Goal: Information Seeking & Learning: Compare options

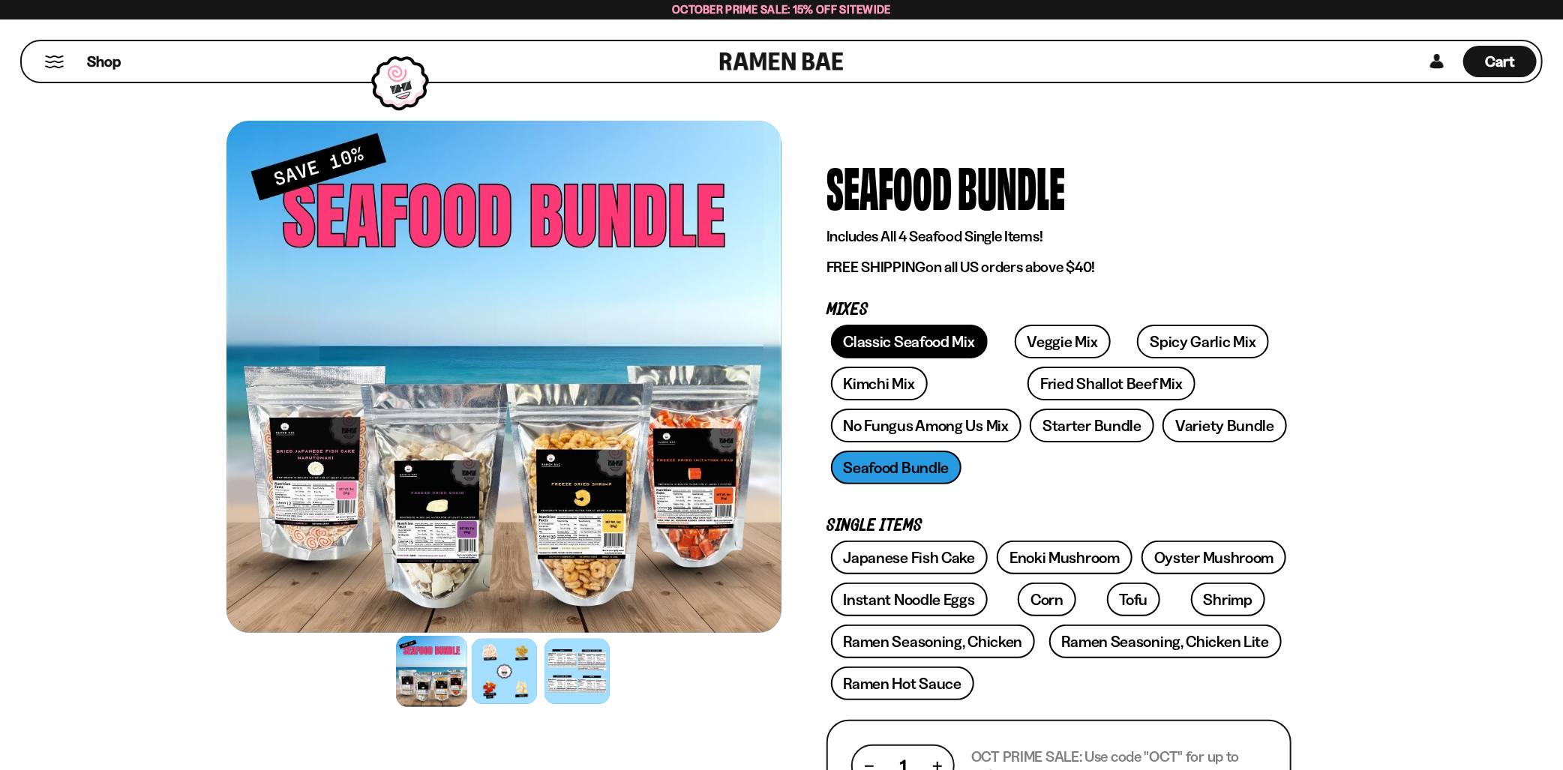
click at [922, 340] on link "Classic Seafood Mix" at bounding box center [909, 342] width 157 height 34
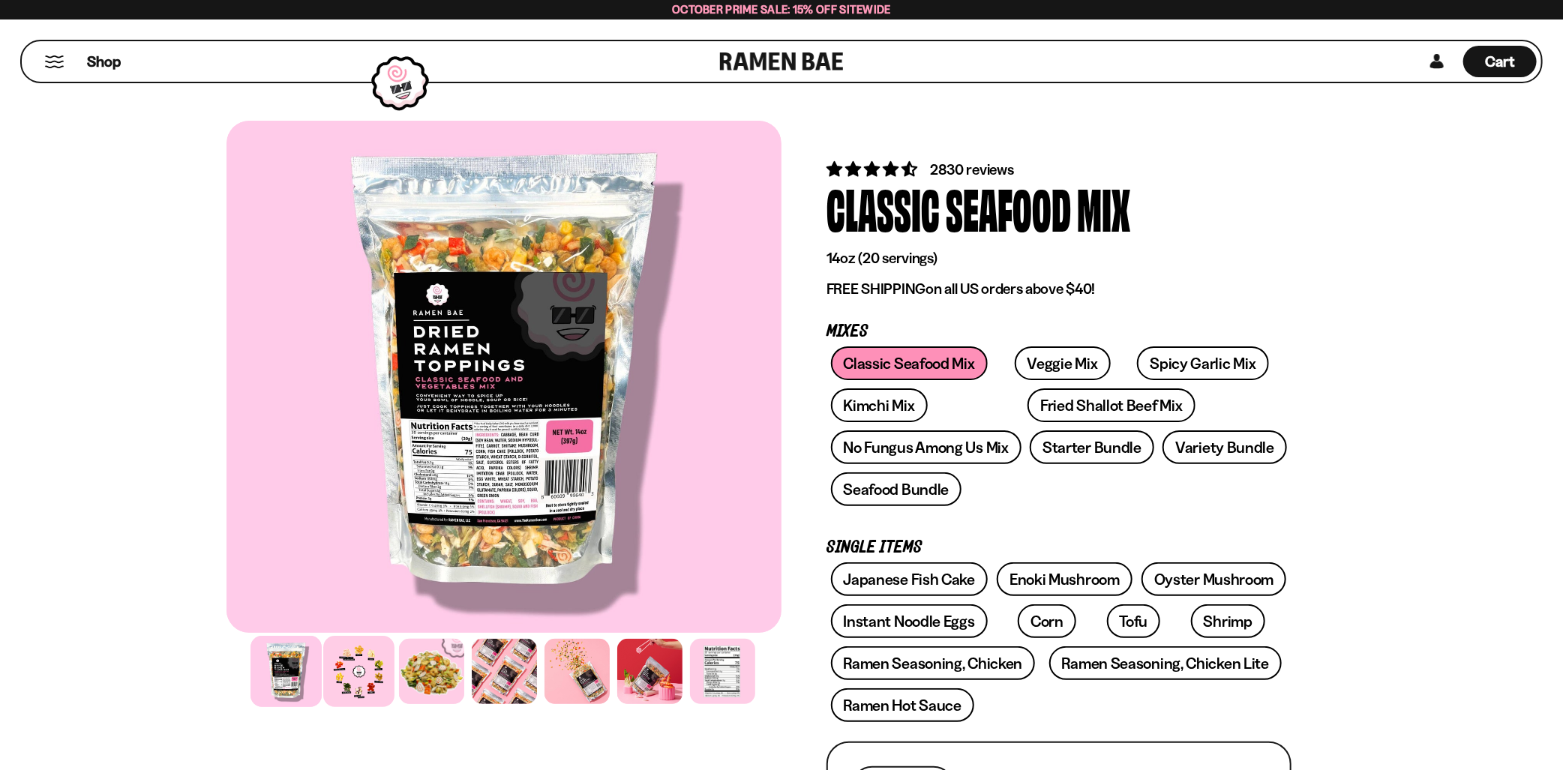
click at [346, 671] on div at bounding box center [358, 671] width 71 height 71
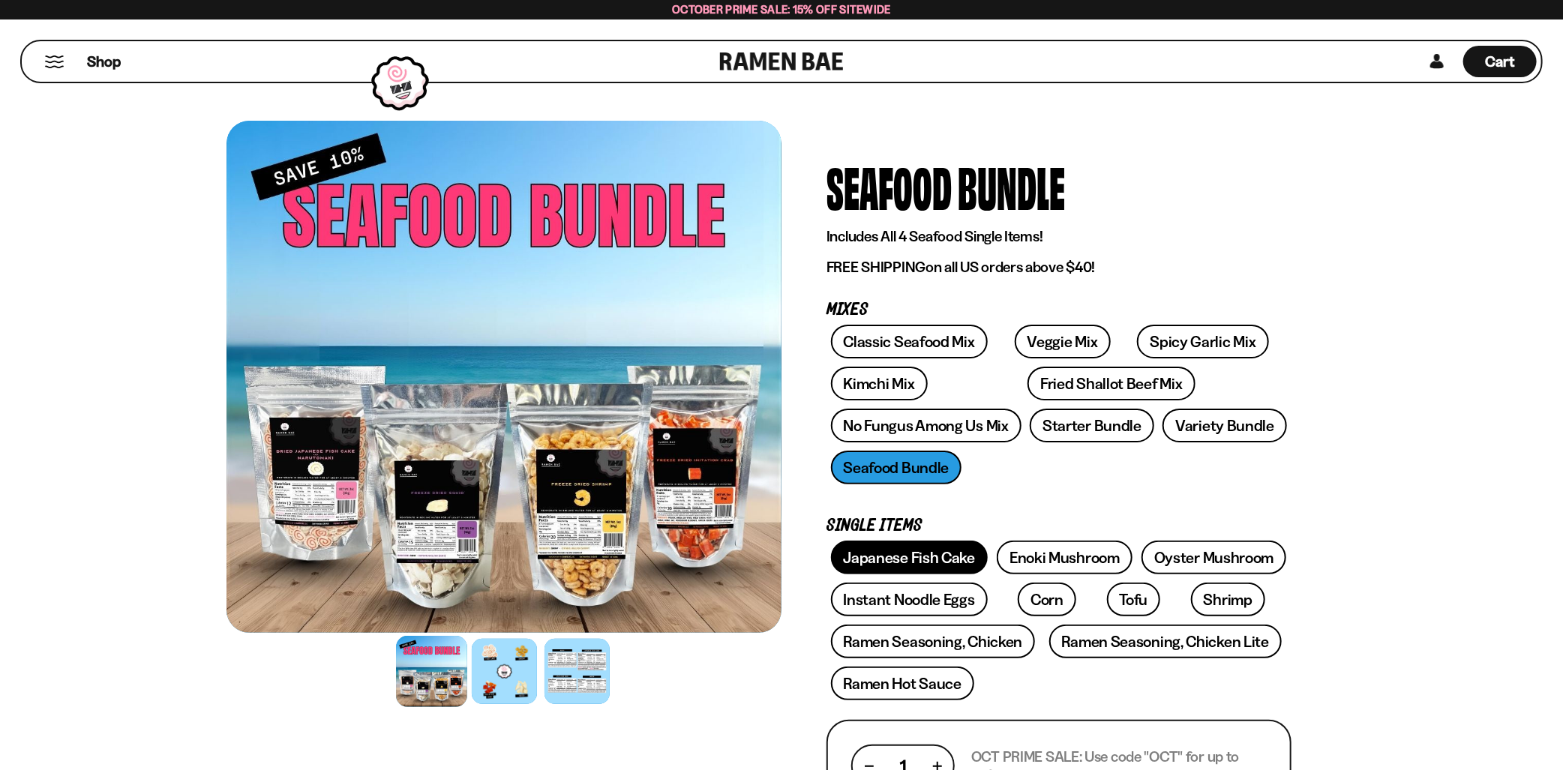
click at [903, 560] on link "Japanese Fish Cake" at bounding box center [909, 558] width 157 height 34
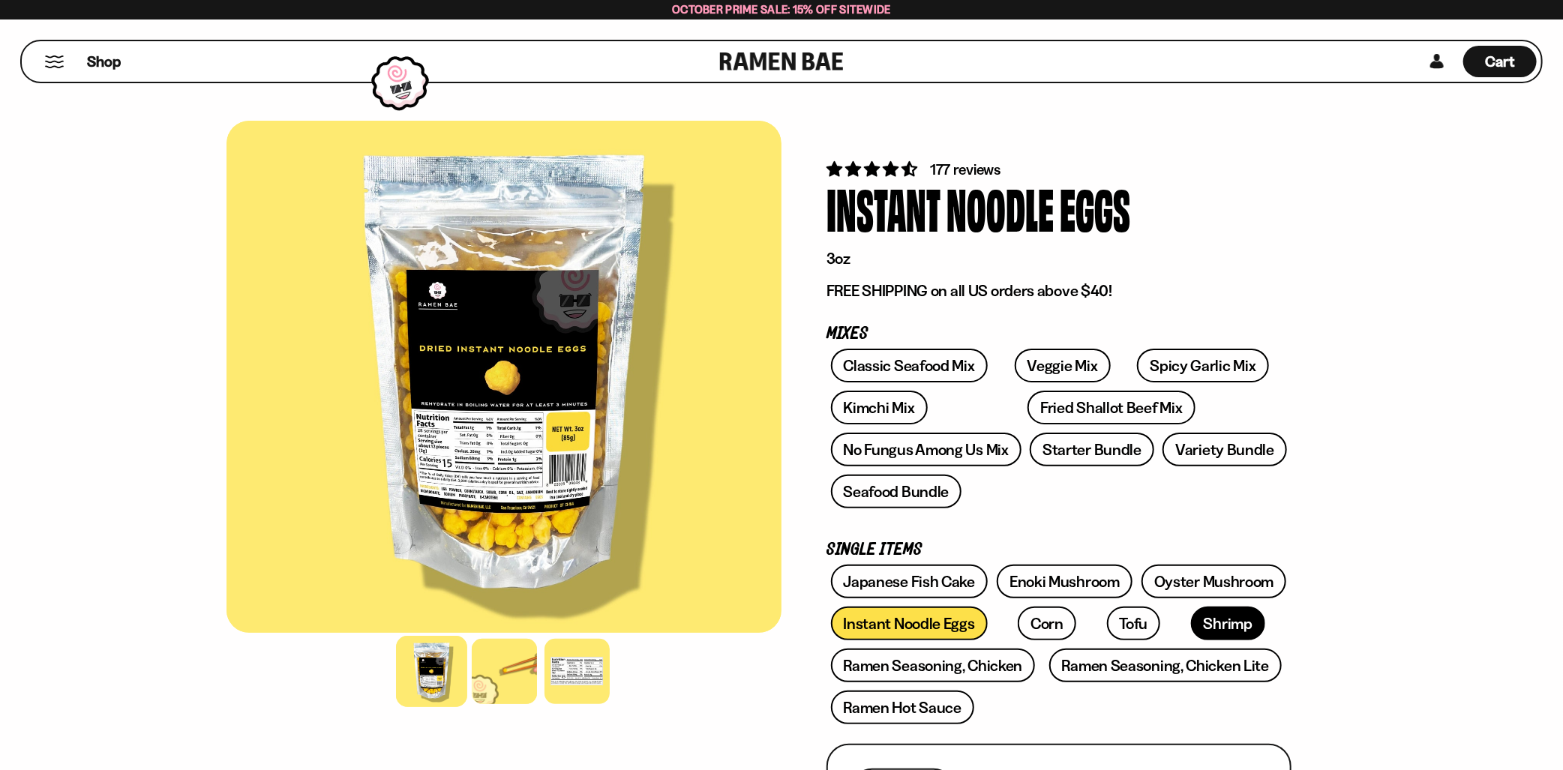
click at [1191, 628] on link "Shrimp" at bounding box center [1228, 624] width 74 height 34
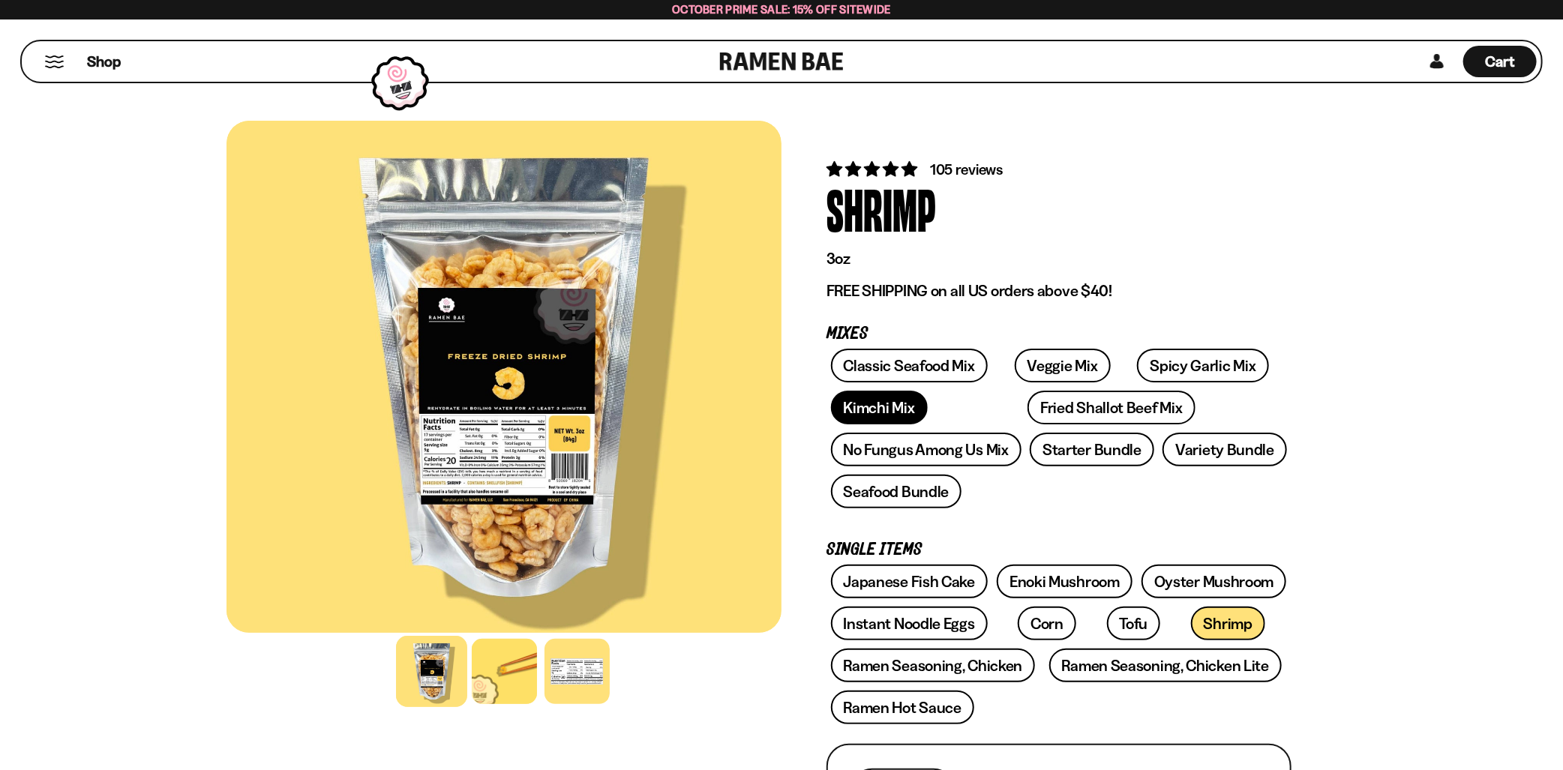
click at [889, 413] on link "Kimchi Mix" at bounding box center [879, 408] width 97 height 34
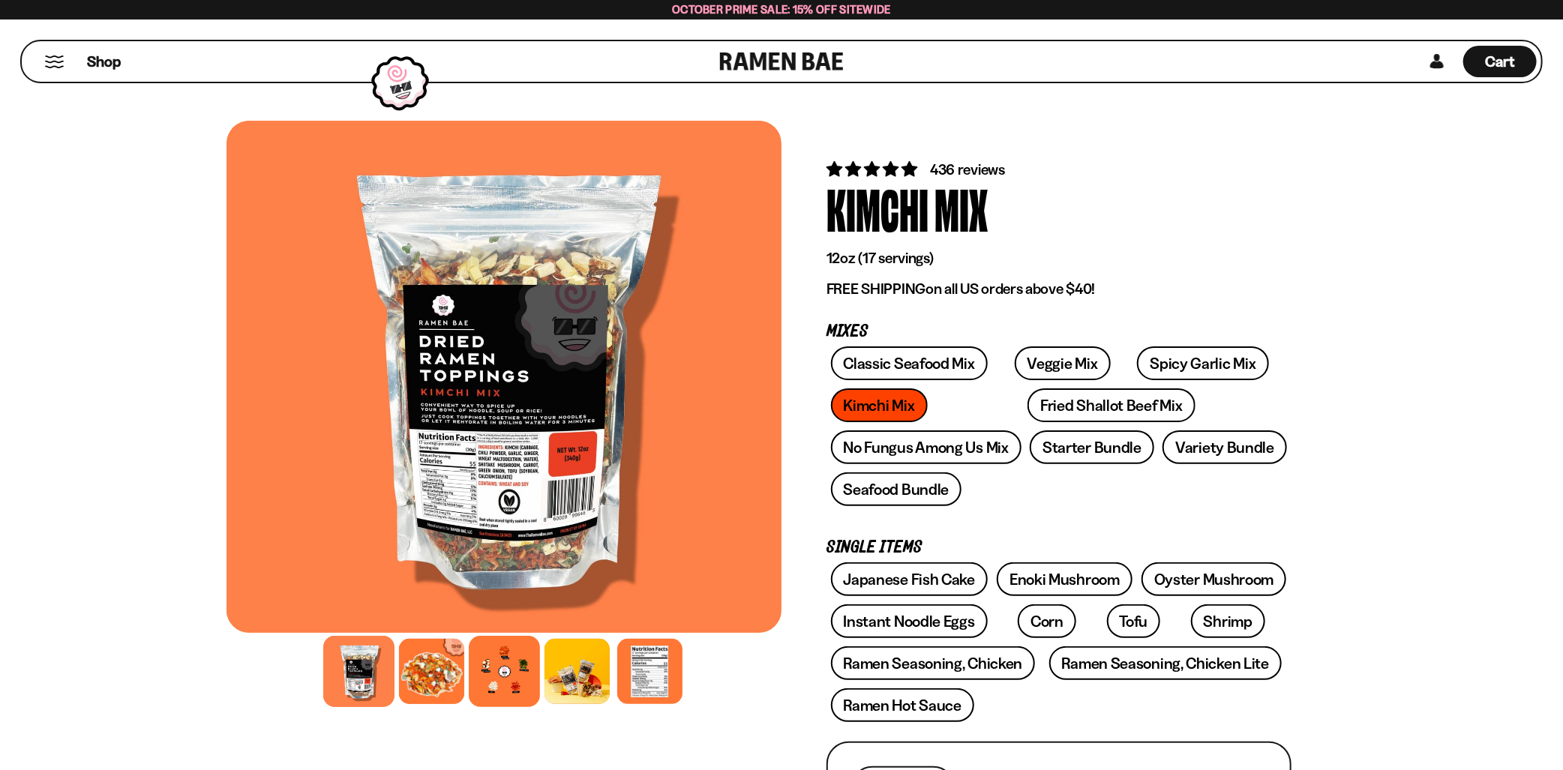
click at [501, 678] on div at bounding box center [504, 671] width 71 height 71
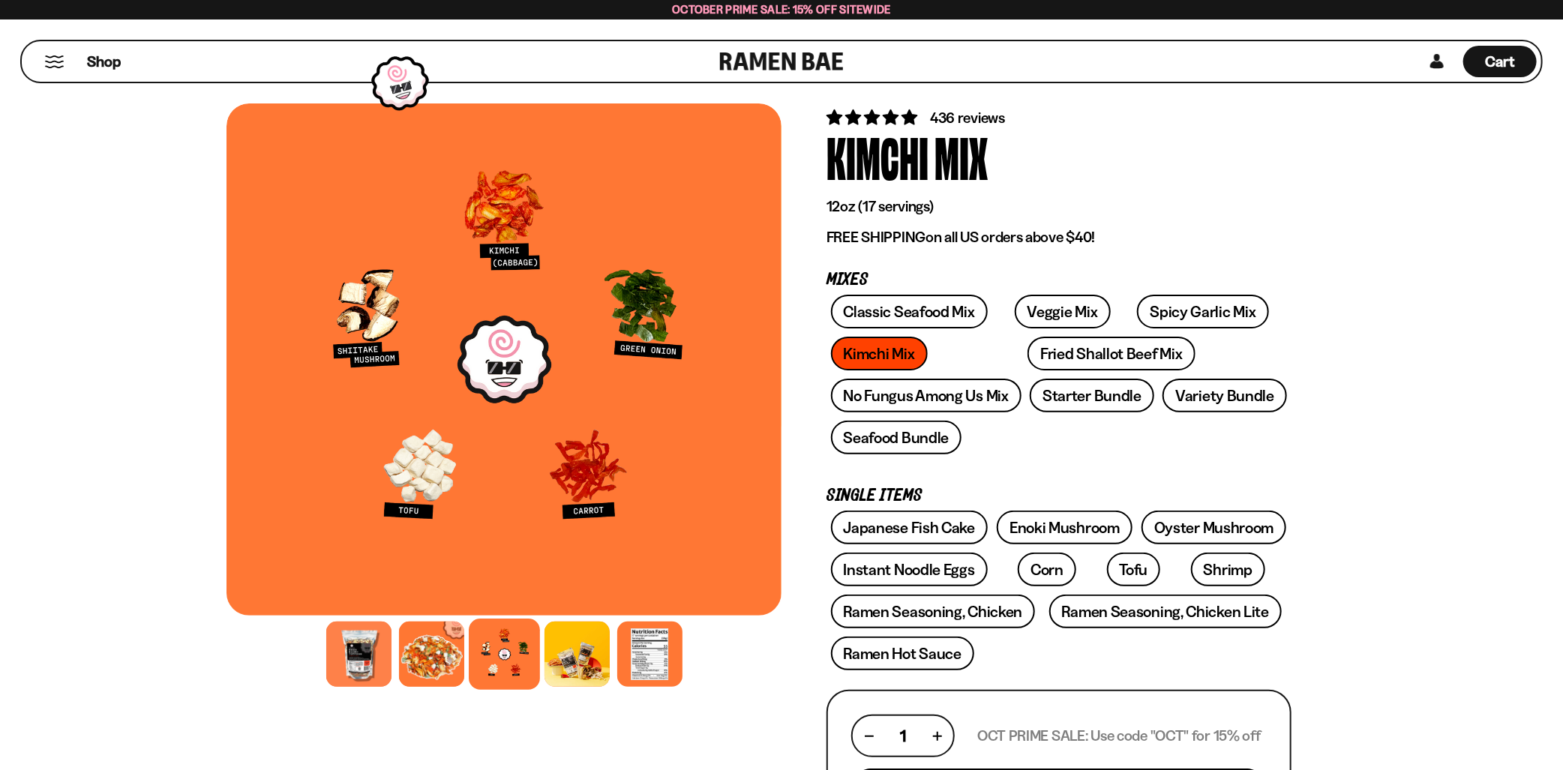
scroll to position [75, 0]
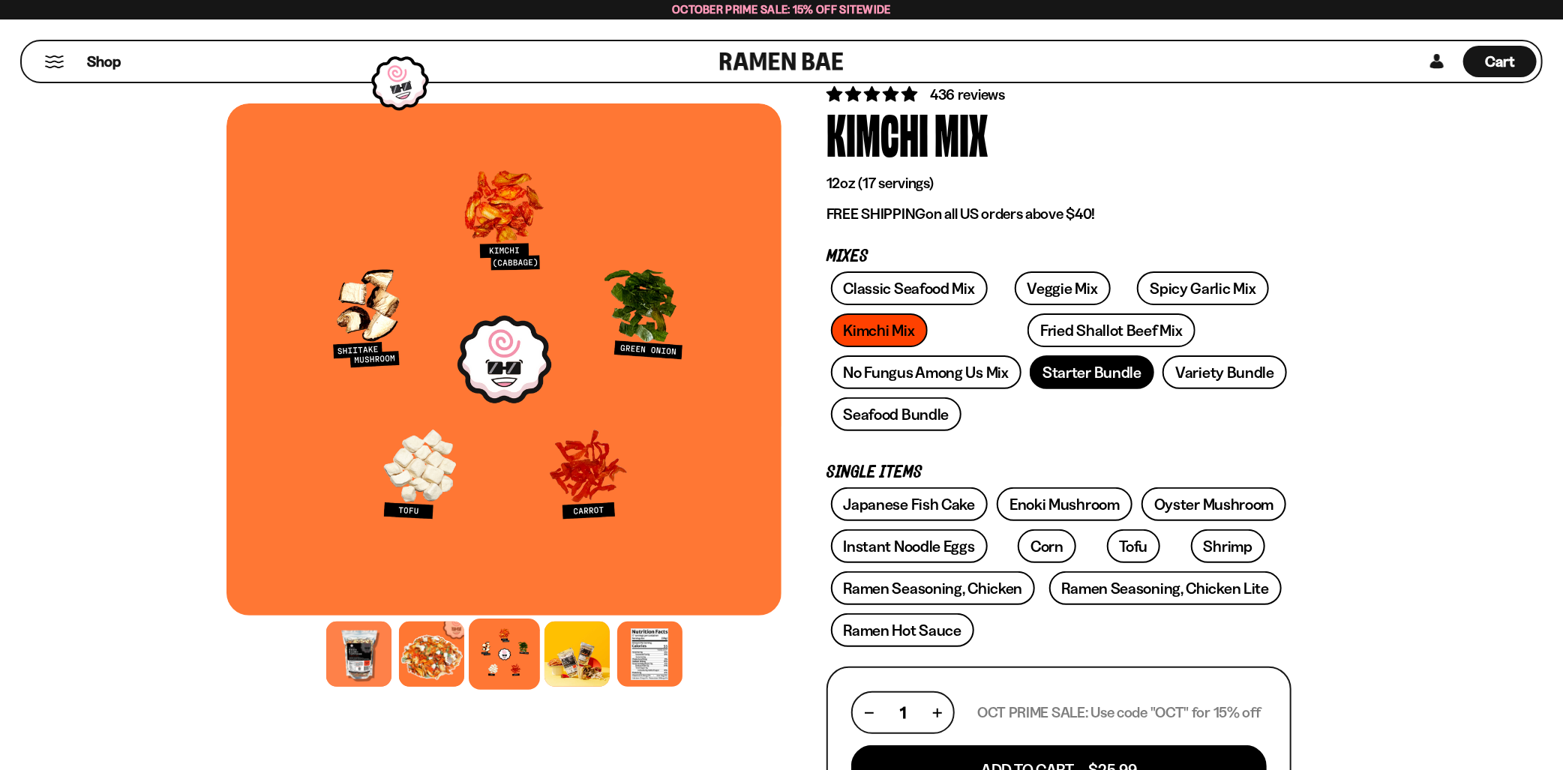
click at [1115, 375] on link "Starter Bundle" at bounding box center [1092, 372] width 124 height 34
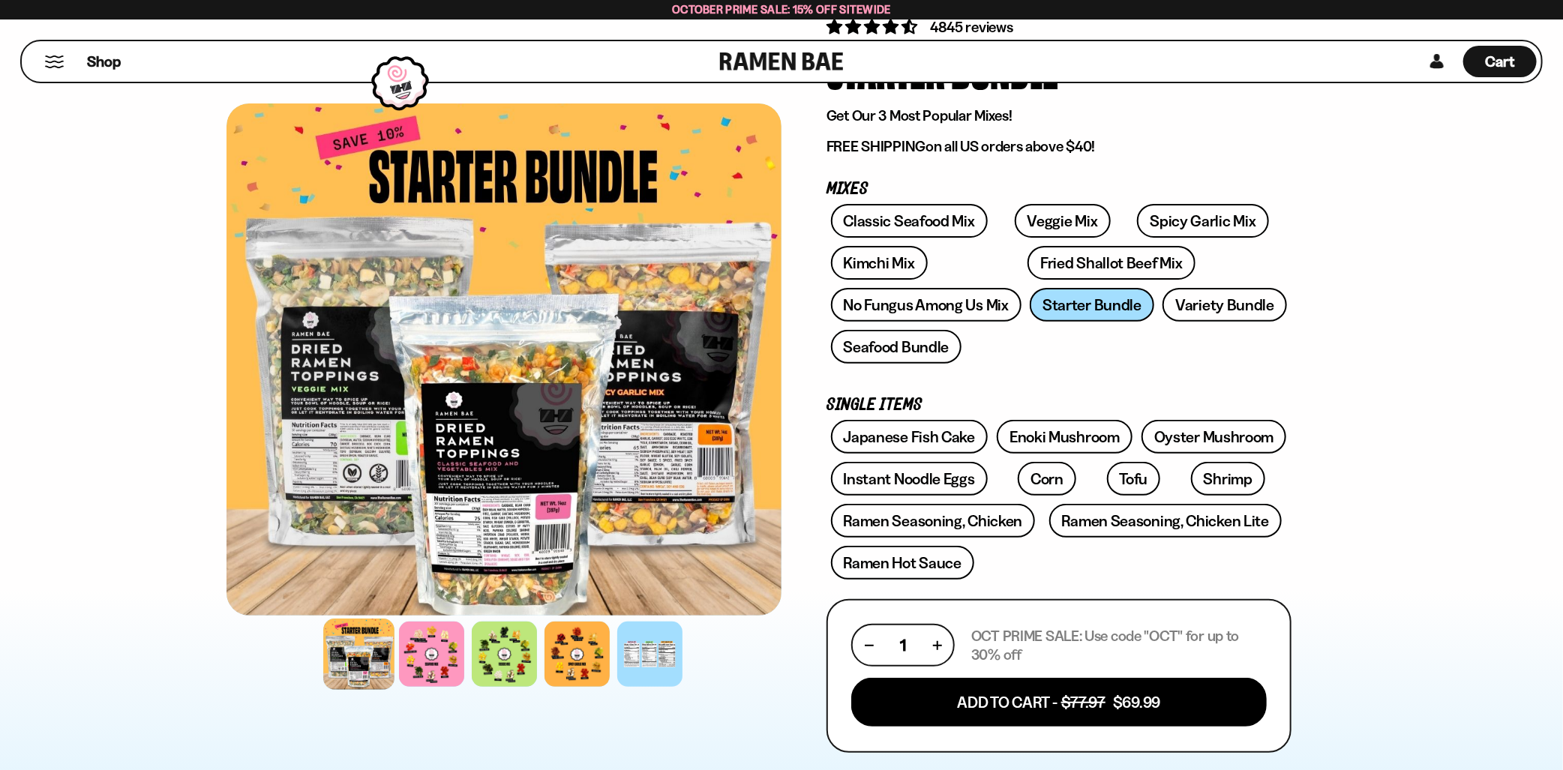
scroll to position [75, 0]
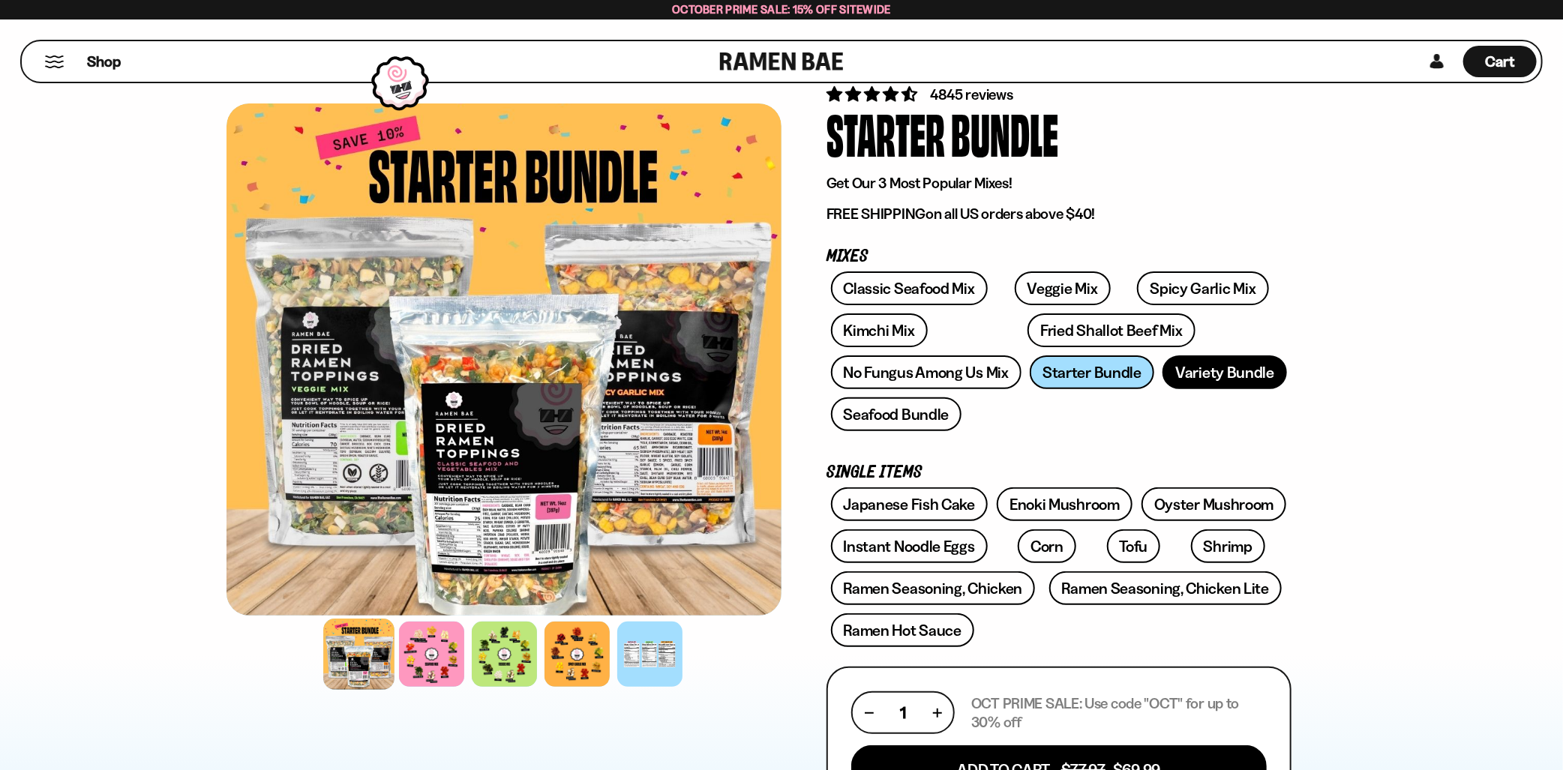
click at [1200, 369] on link "Variety Bundle" at bounding box center [1224, 372] width 124 height 34
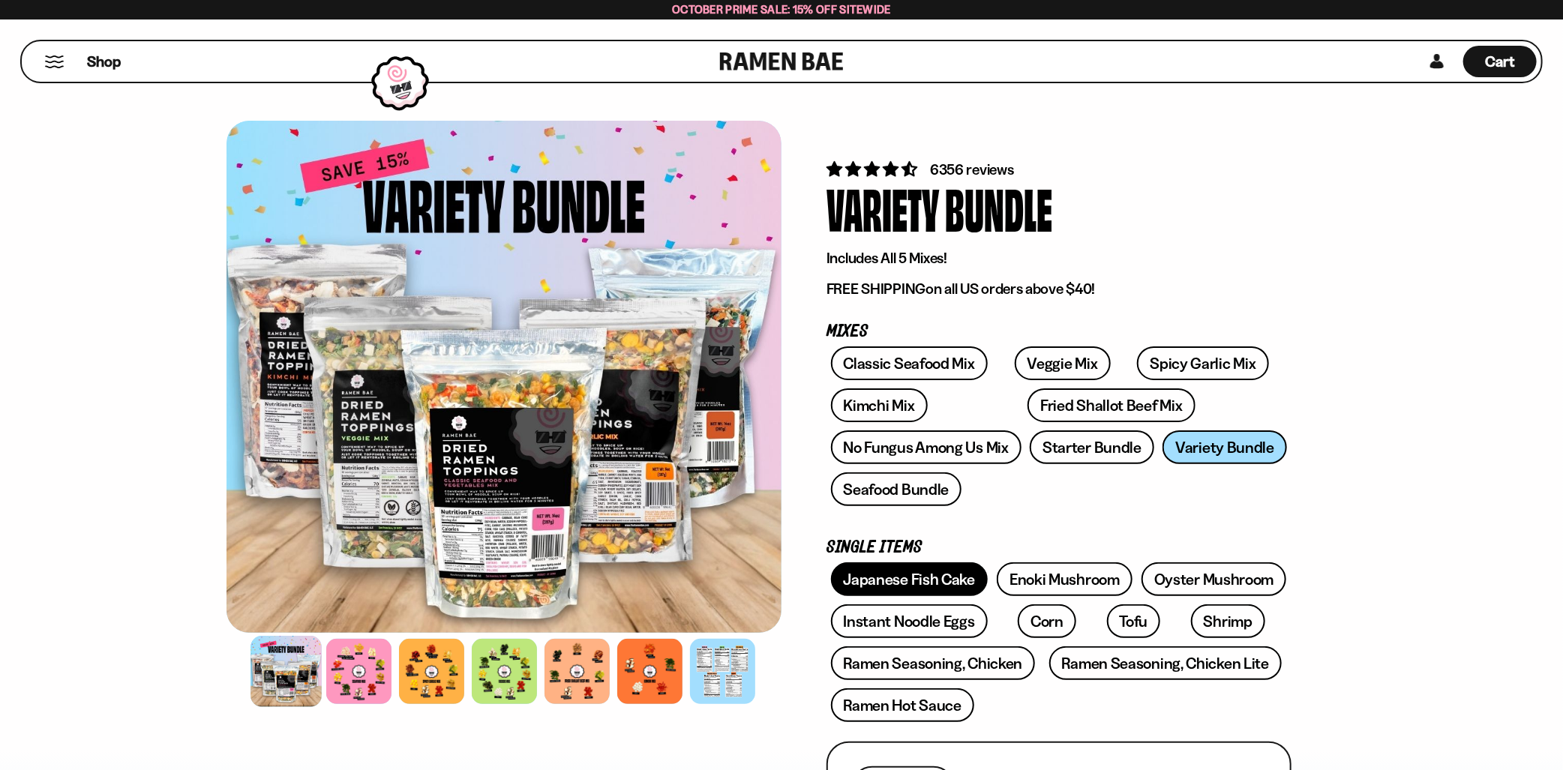
click at [955, 584] on link "Japanese Fish Cake" at bounding box center [909, 579] width 157 height 34
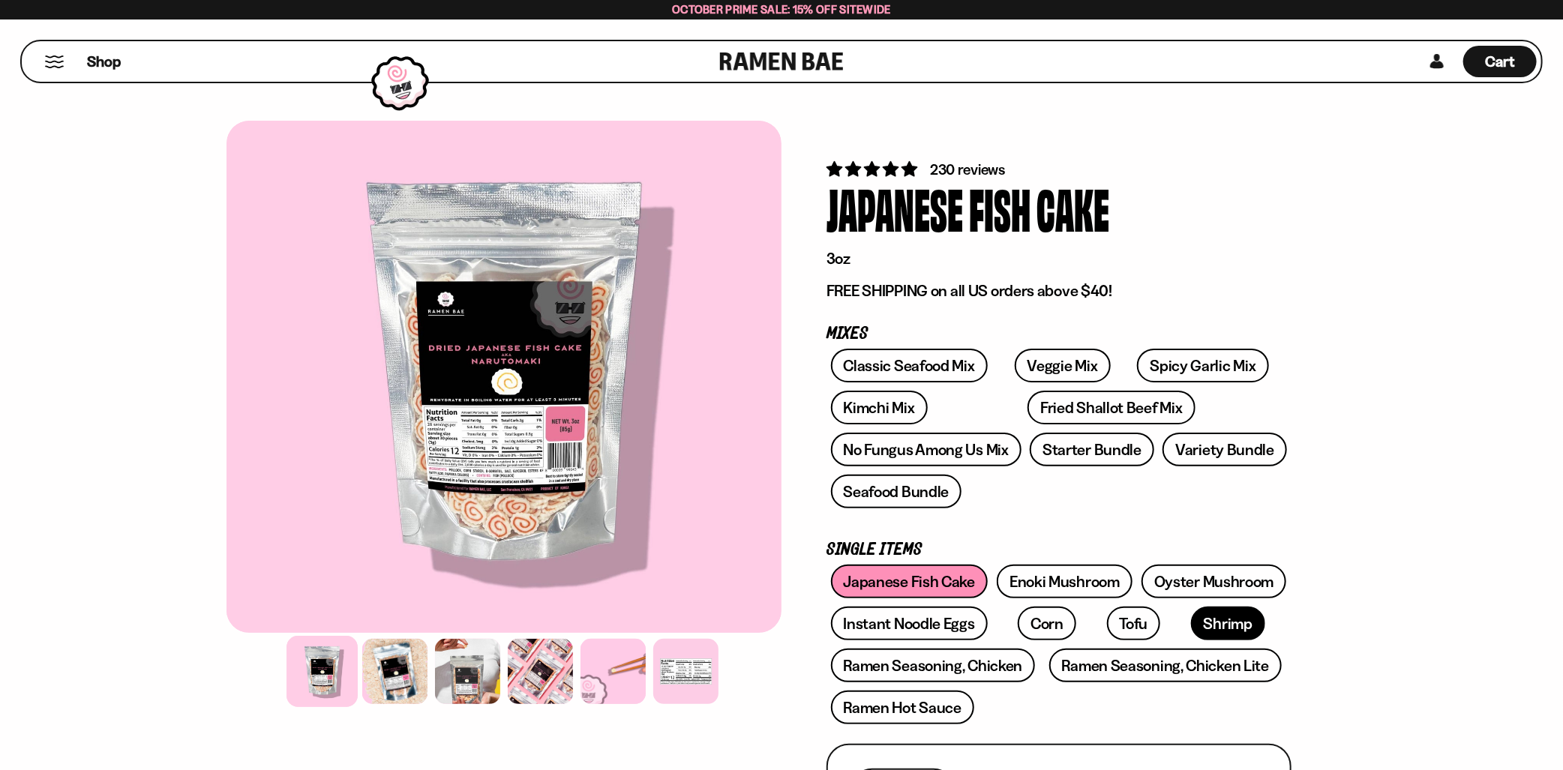
click at [1191, 621] on link "Shrimp" at bounding box center [1228, 624] width 74 height 34
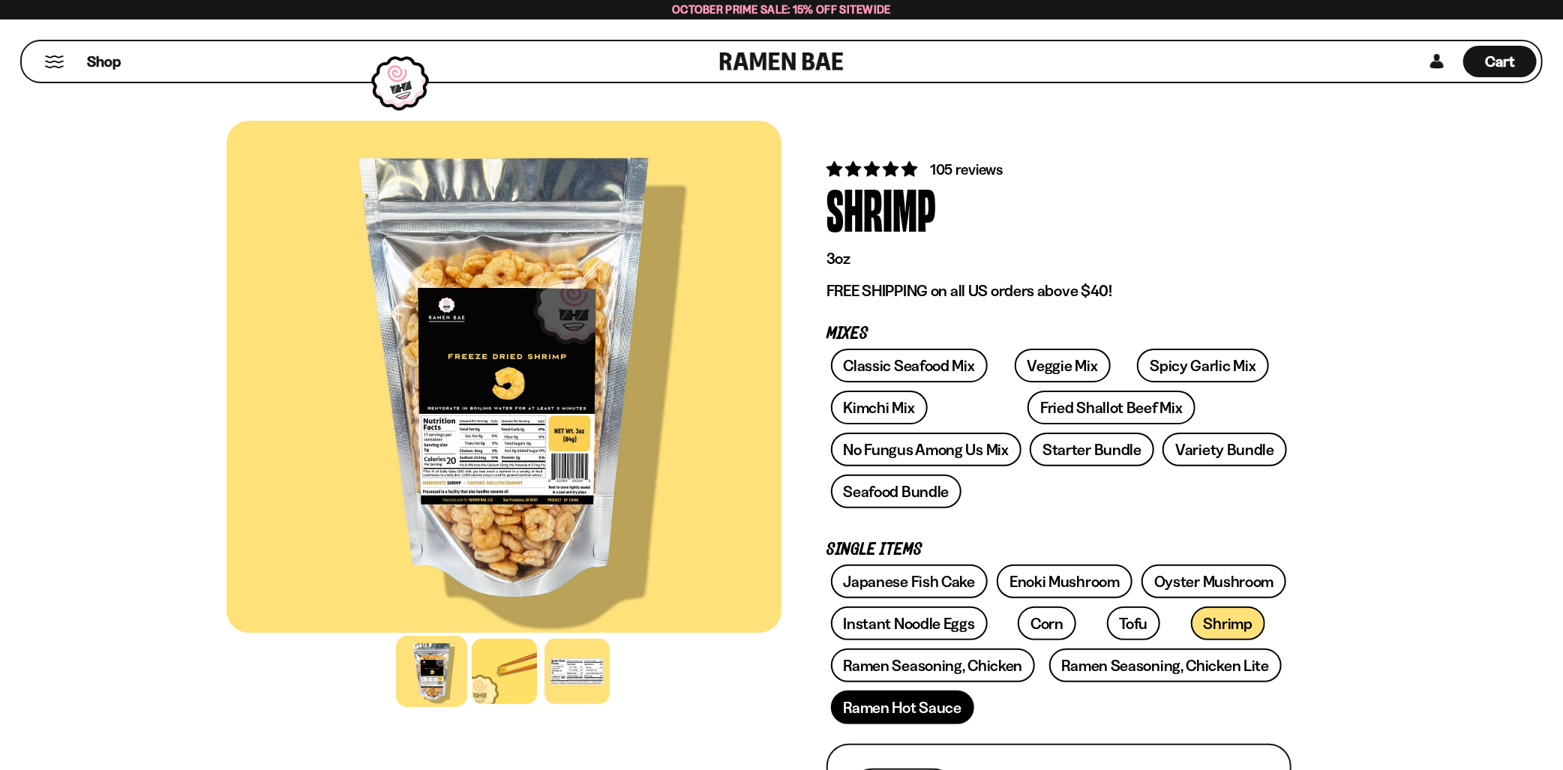
click at [937, 700] on link "Ramen Hot Sauce" at bounding box center [903, 708] width 144 height 34
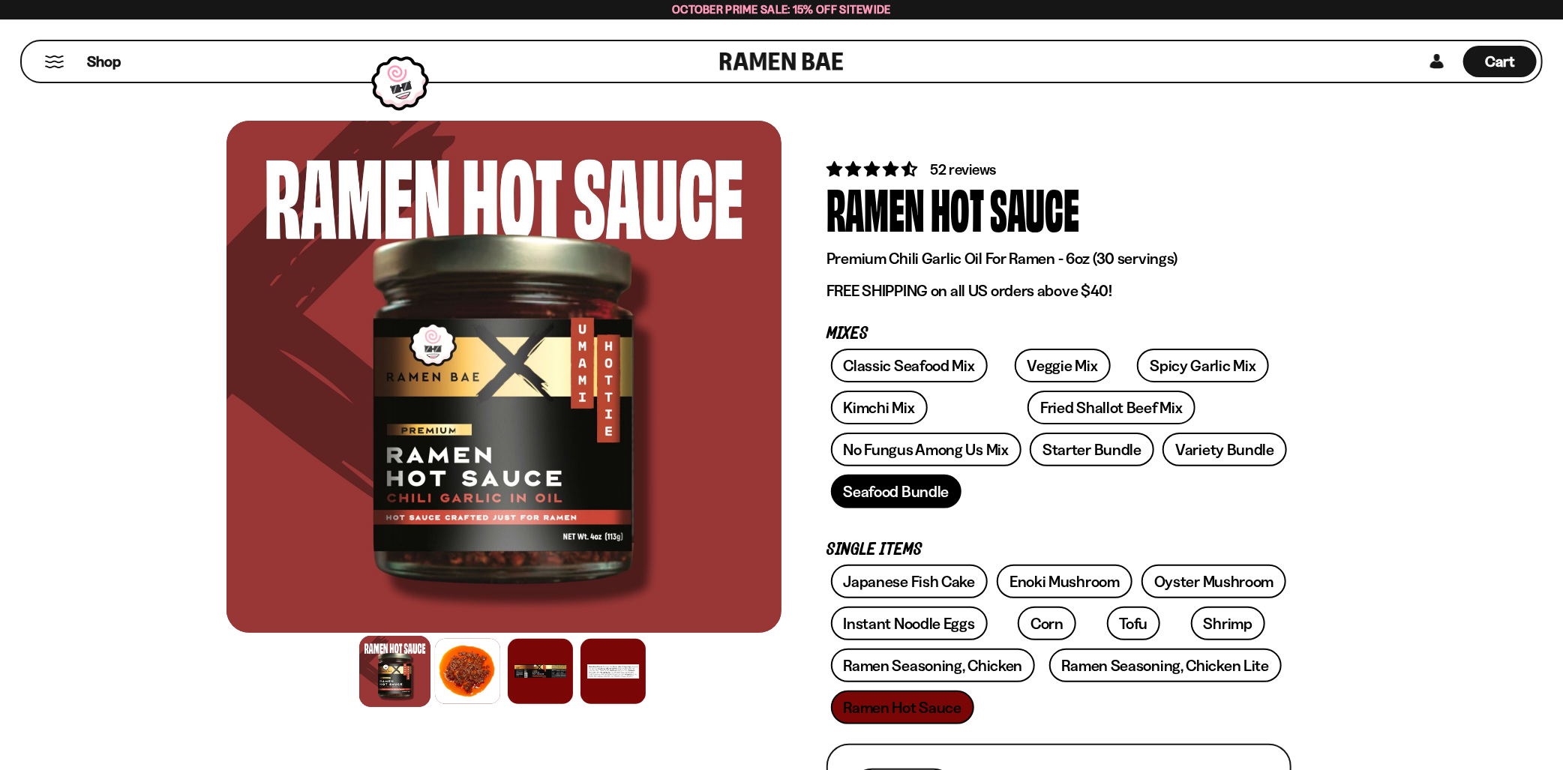
click at [915, 499] on link "Seafood Bundle" at bounding box center [896, 492] width 131 height 34
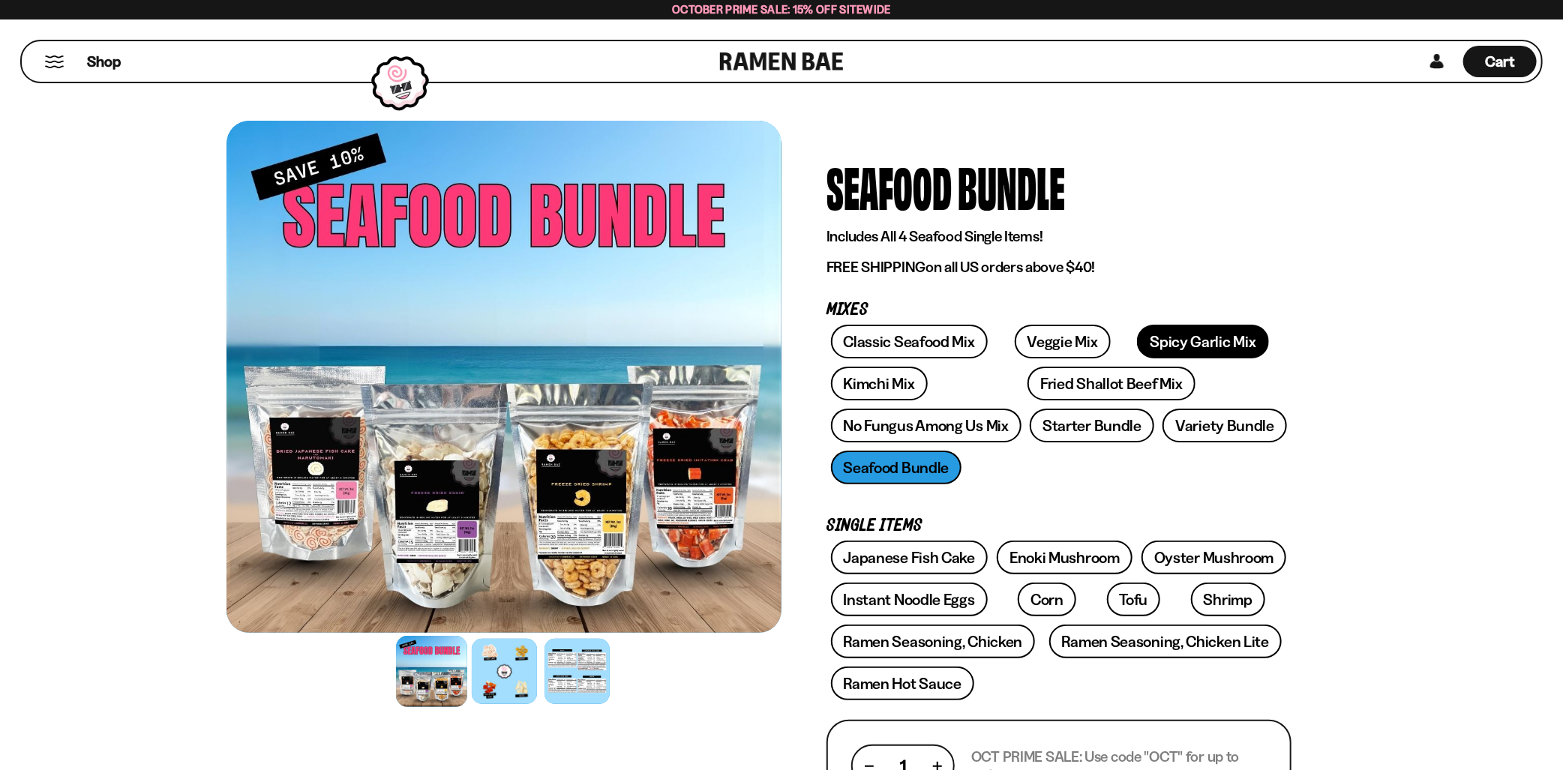
click at [1140, 342] on link "Spicy Garlic Mix" at bounding box center [1202, 342] width 131 height 34
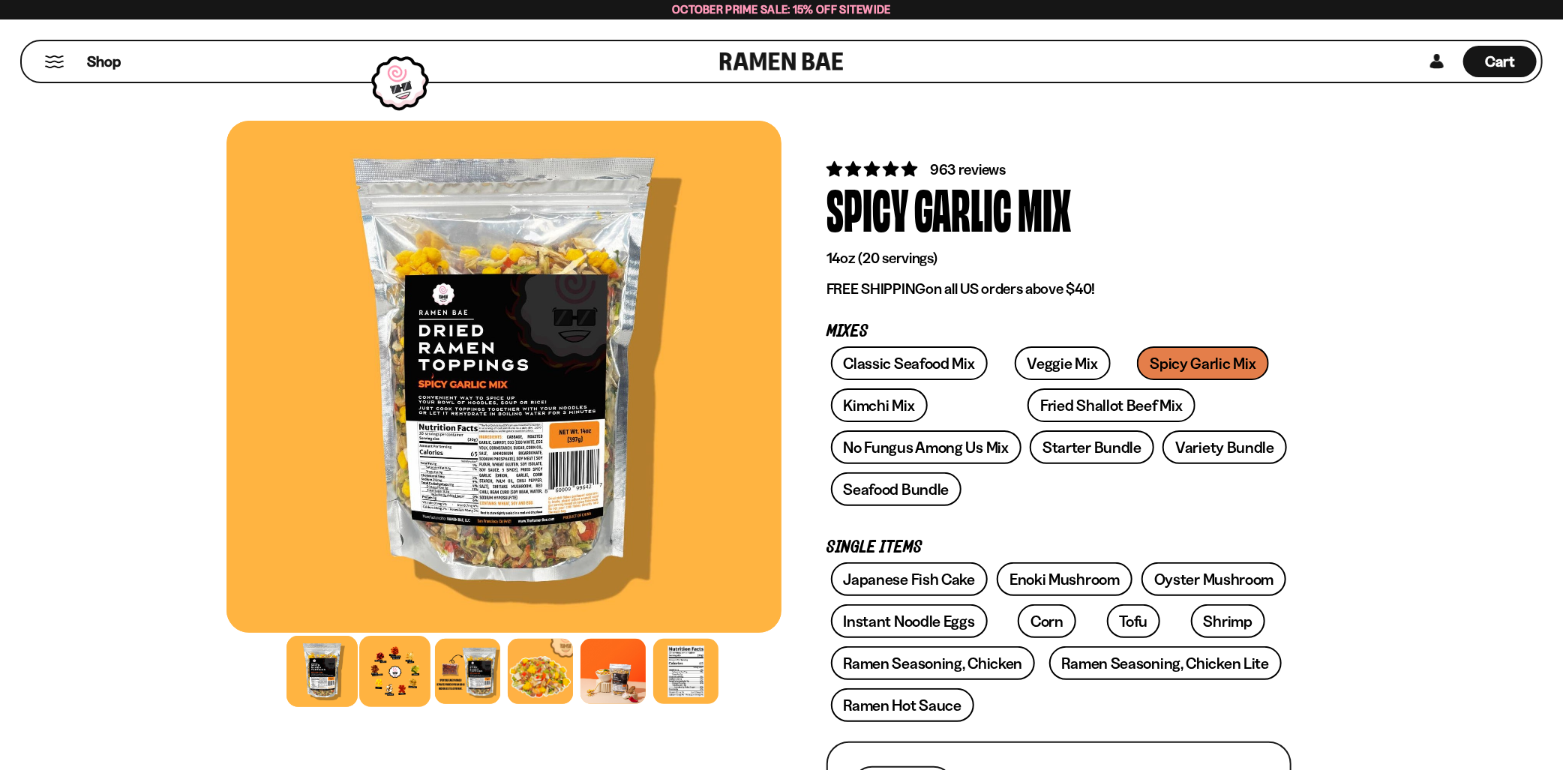
click at [401, 688] on div at bounding box center [394, 671] width 71 height 71
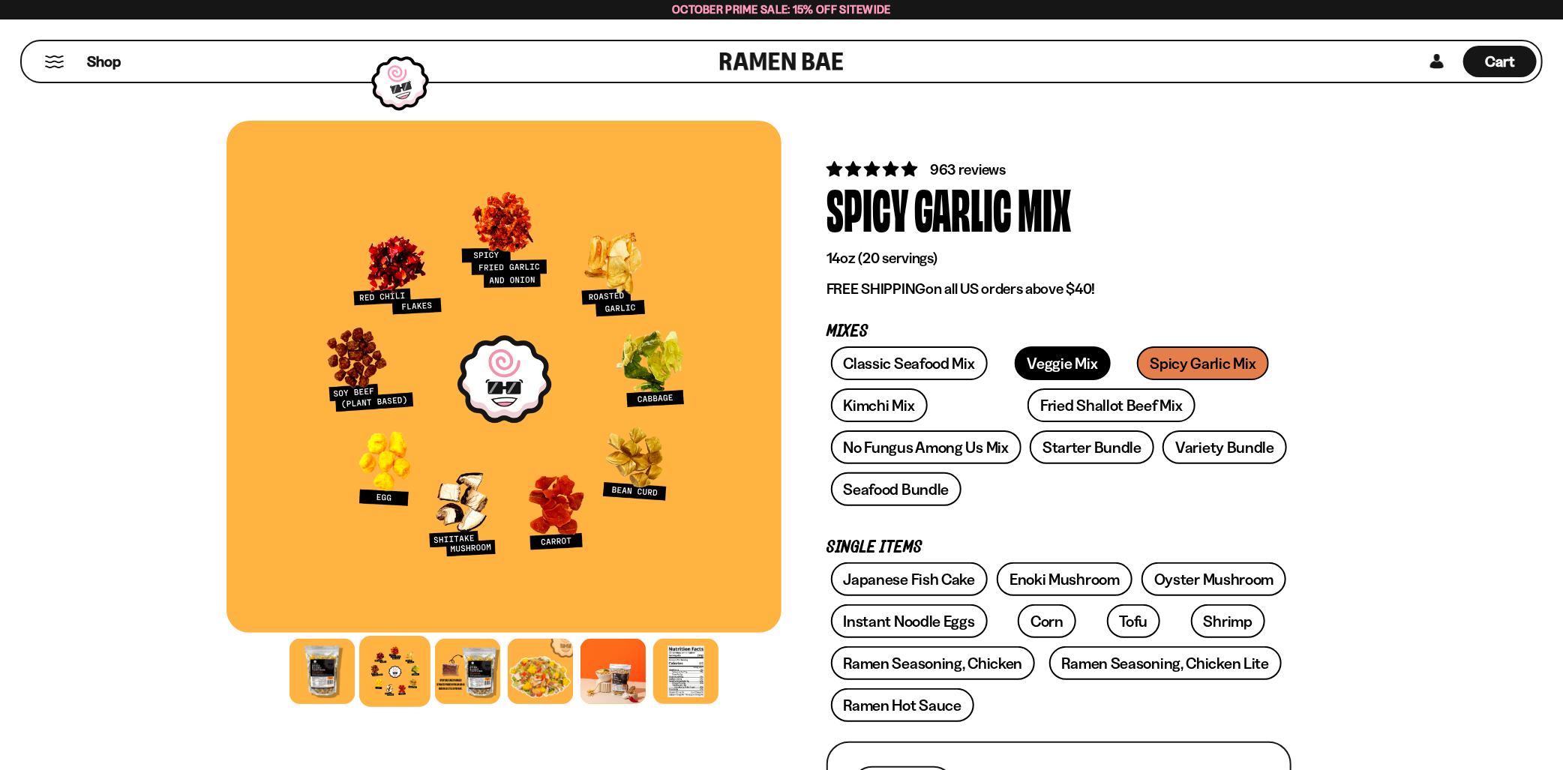
click at [1043, 361] on link "Veggie Mix" at bounding box center [1063, 363] width 96 height 34
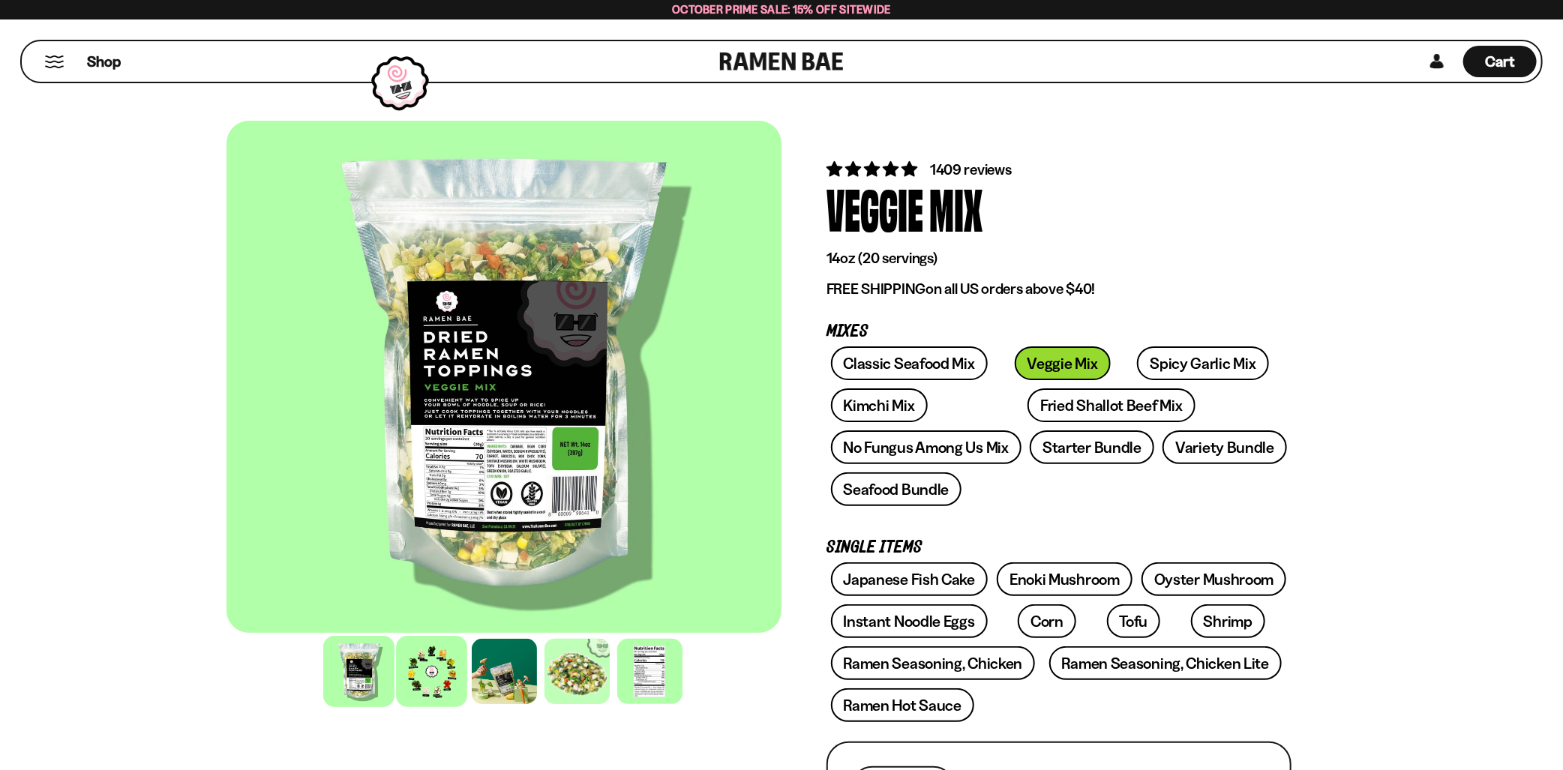
click at [420, 683] on div at bounding box center [431, 671] width 71 height 71
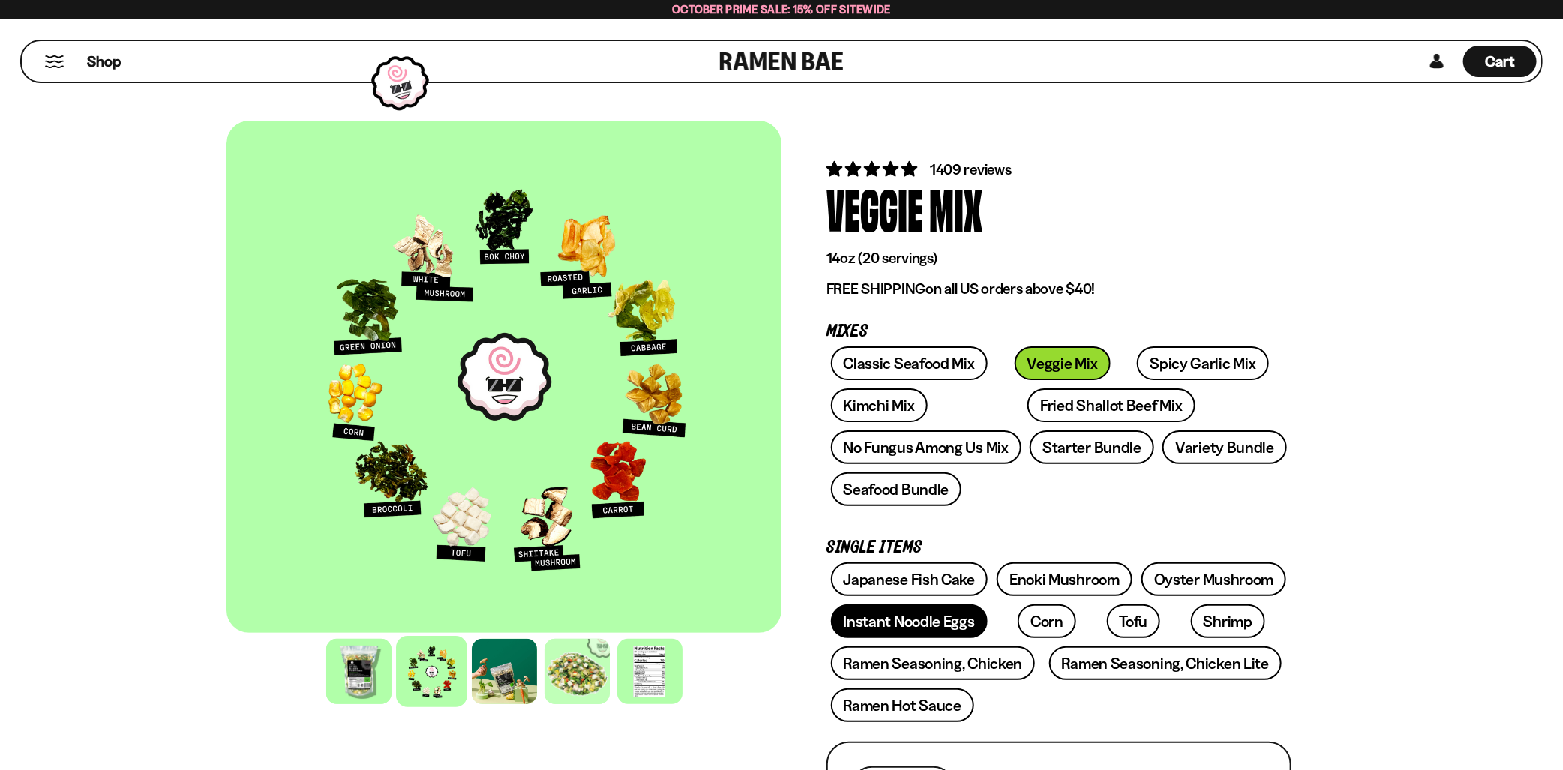
click at [919, 625] on link "Instant Noodle Eggs" at bounding box center [909, 621] width 157 height 34
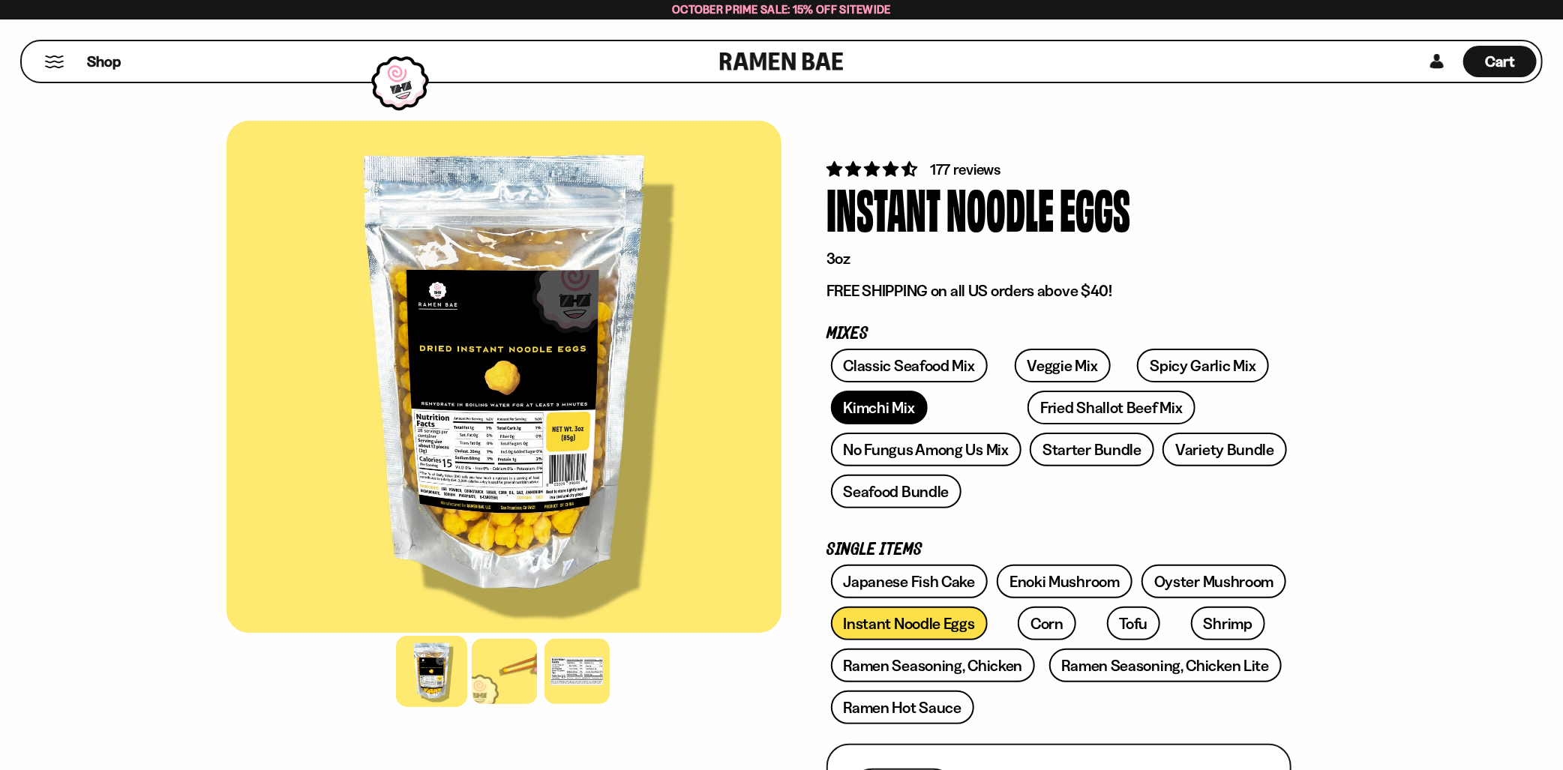
click at [859, 397] on link "Kimchi Mix" at bounding box center [879, 408] width 97 height 34
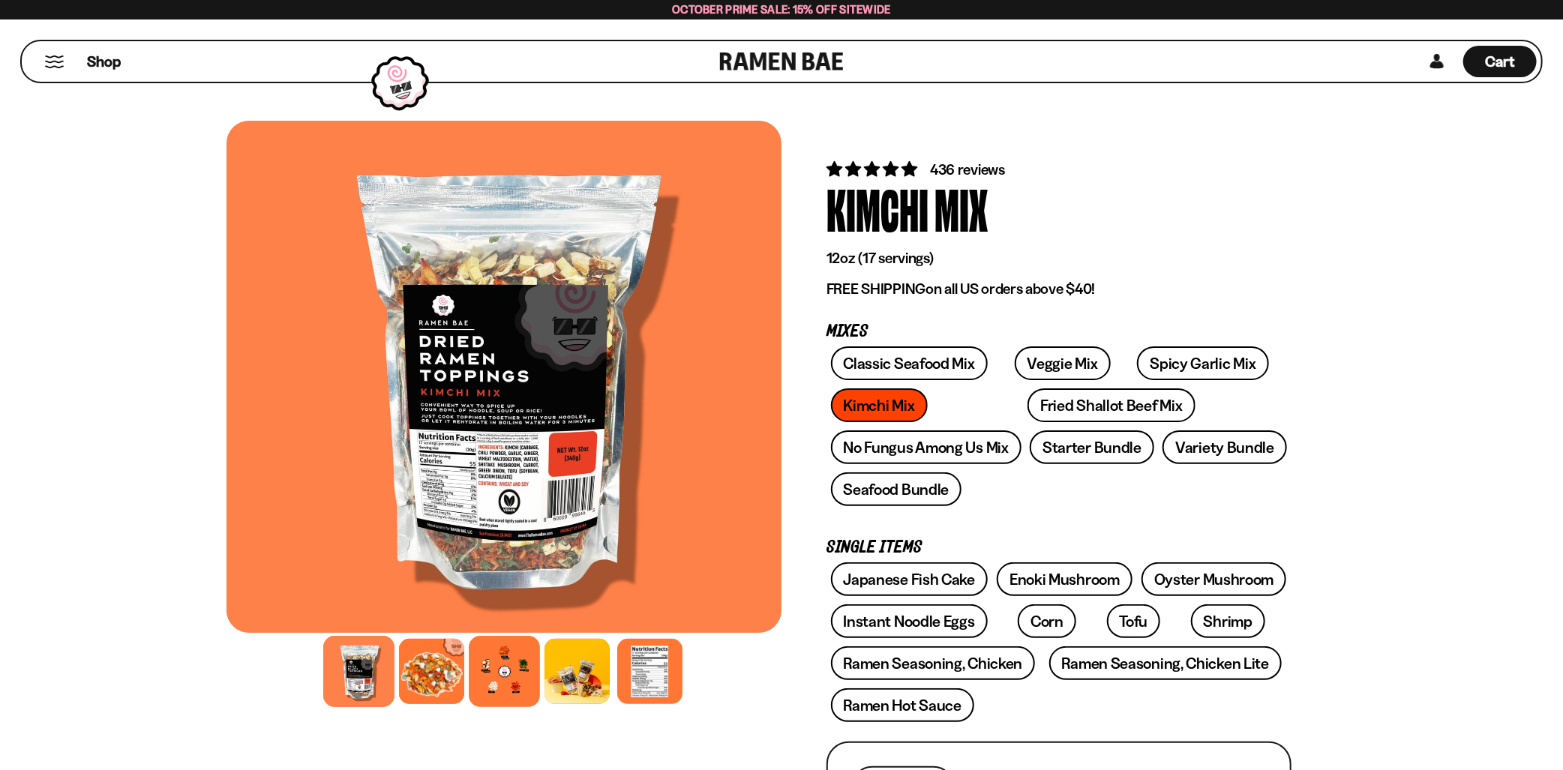
click at [517, 687] on div at bounding box center [504, 671] width 71 height 71
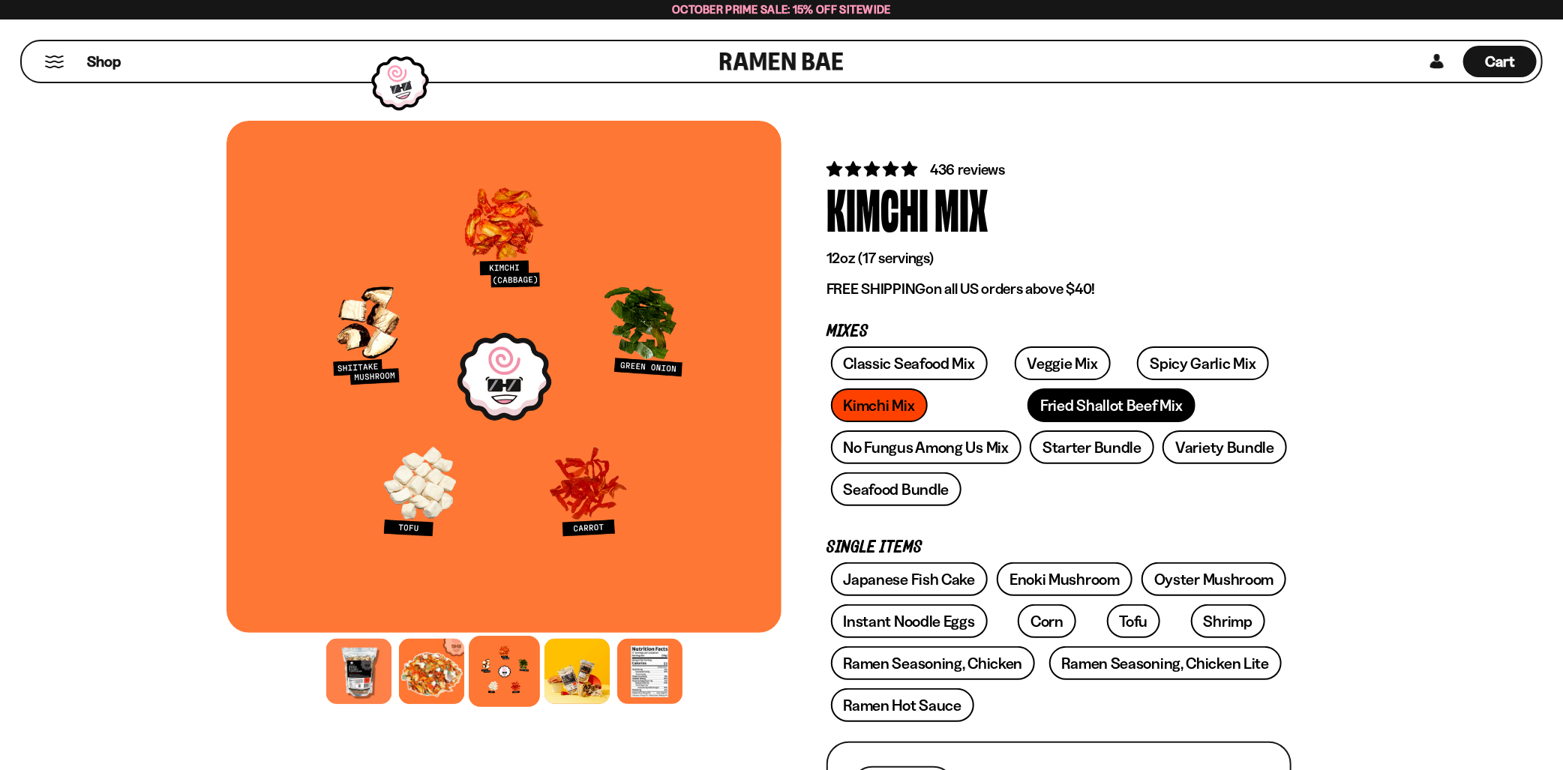
click at [1036, 412] on link "Fried Shallot Beef Mix" at bounding box center [1110, 405] width 167 height 34
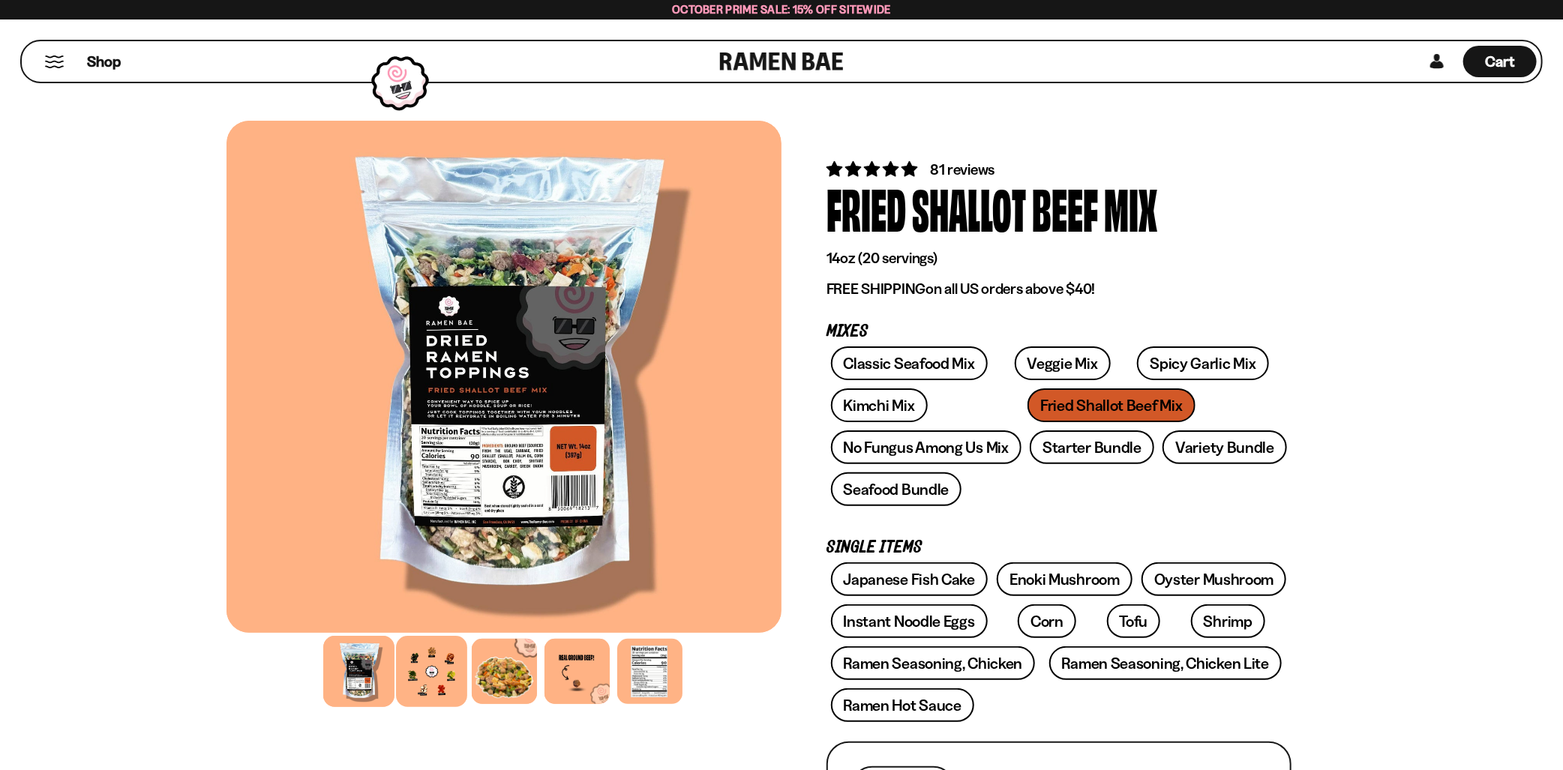
click at [442, 682] on div at bounding box center [431, 671] width 71 height 71
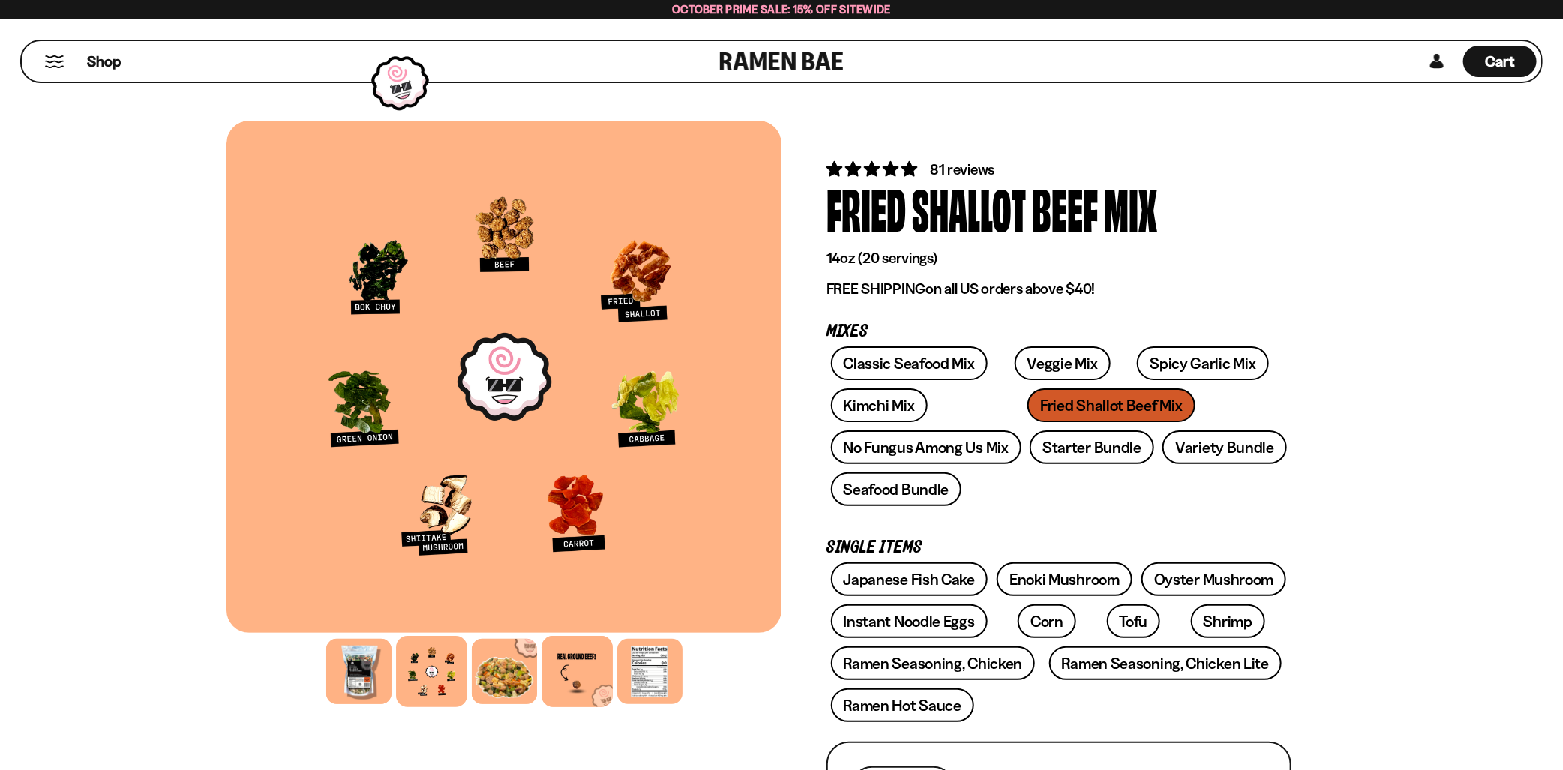
click at [586, 673] on div at bounding box center [576, 671] width 71 height 71
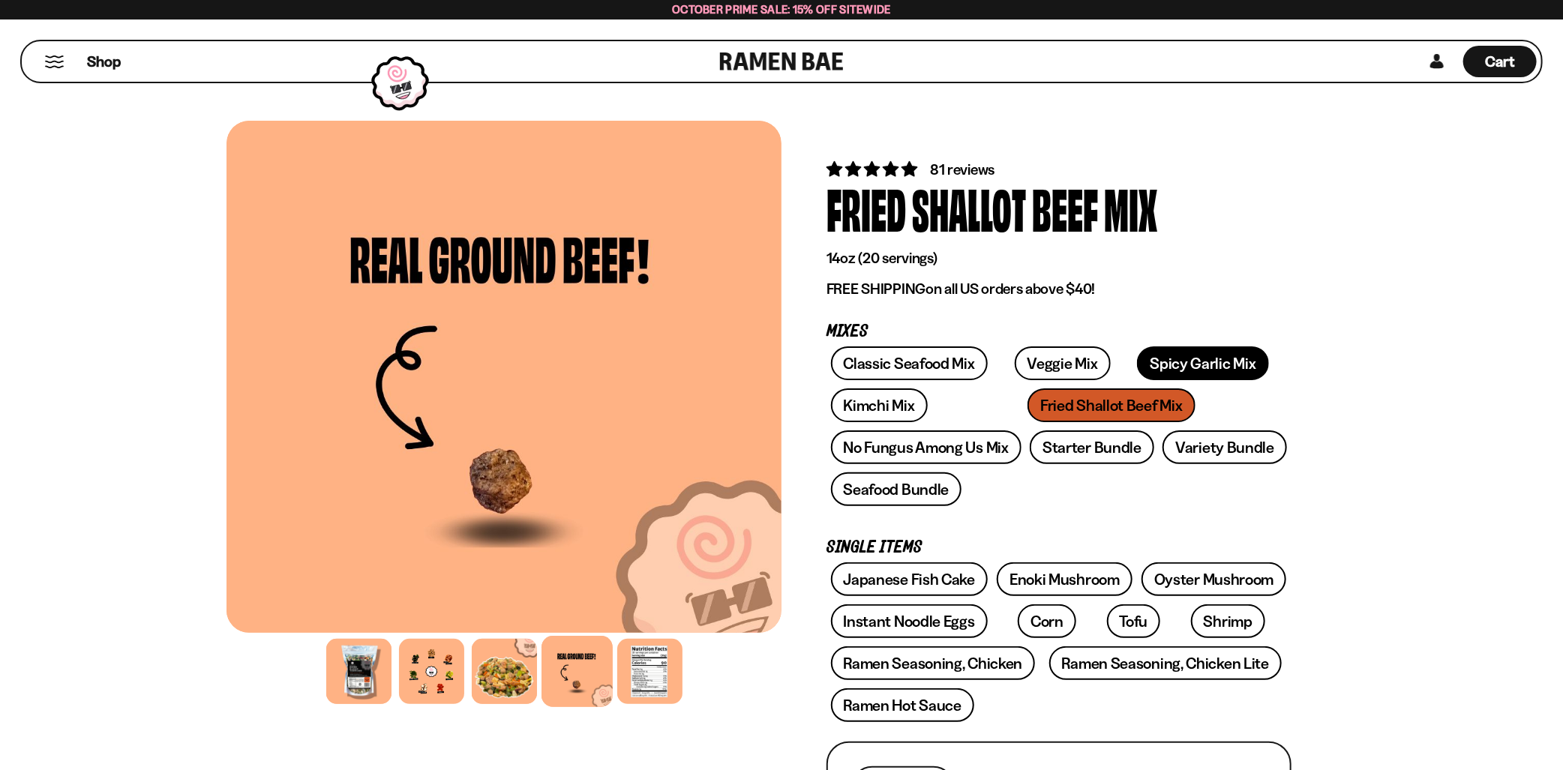
click at [1164, 358] on link "Spicy Garlic Mix" at bounding box center [1202, 363] width 131 height 34
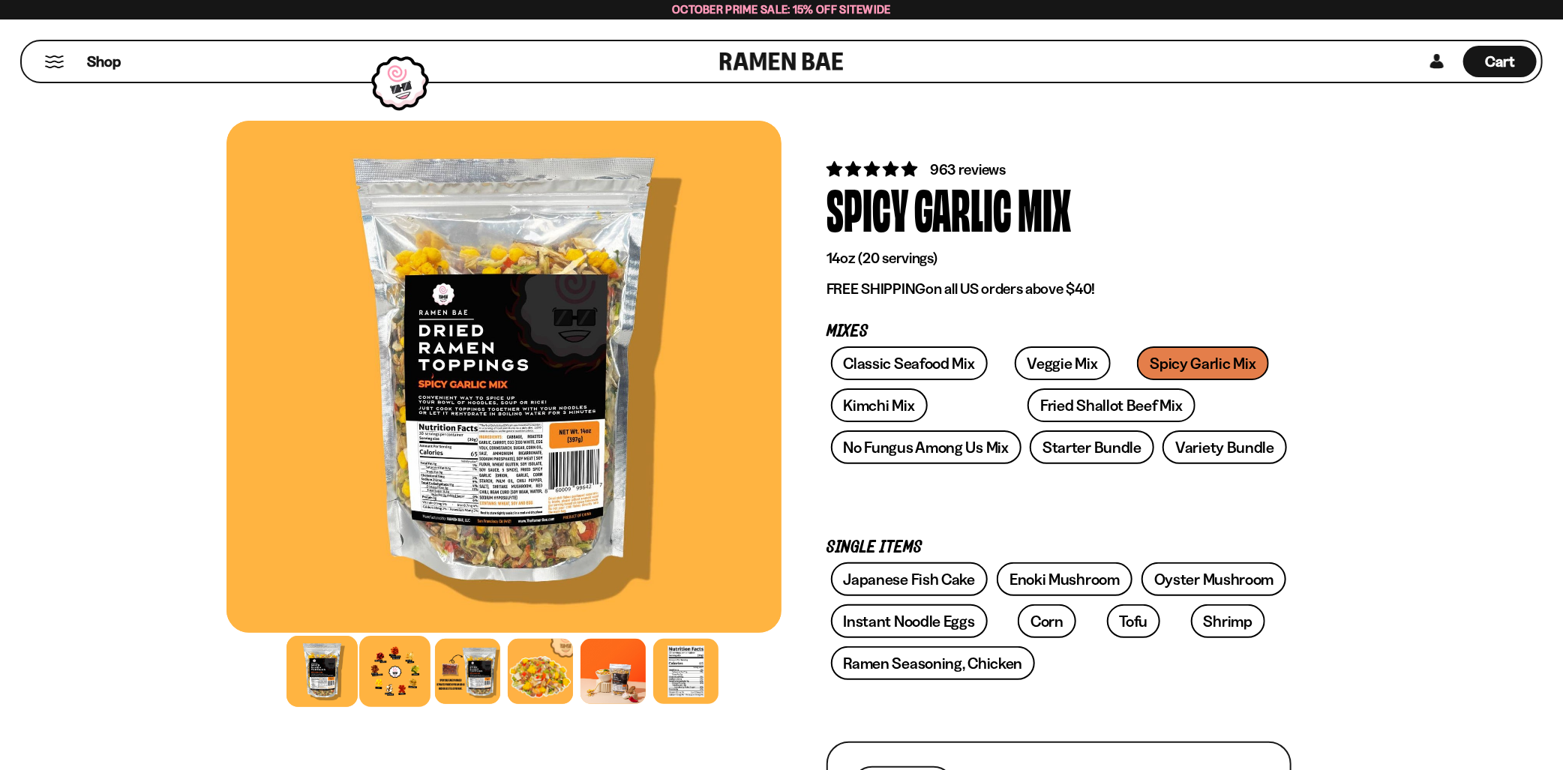
click at [389, 667] on div at bounding box center [394, 671] width 71 height 71
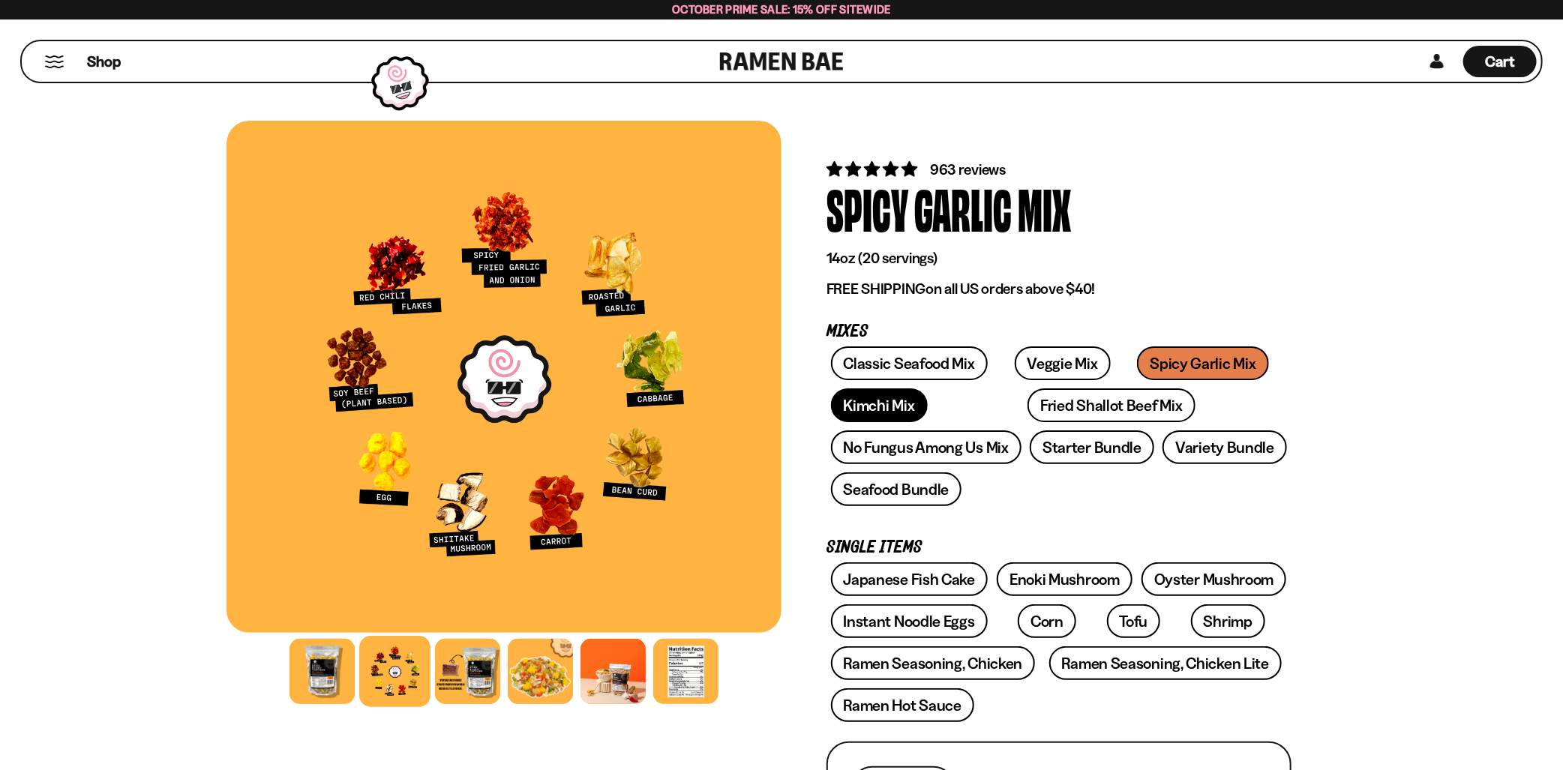
click at [892, 403] on link "Kimchi Mix" at bounding box center [879, 405] width 97 height 34
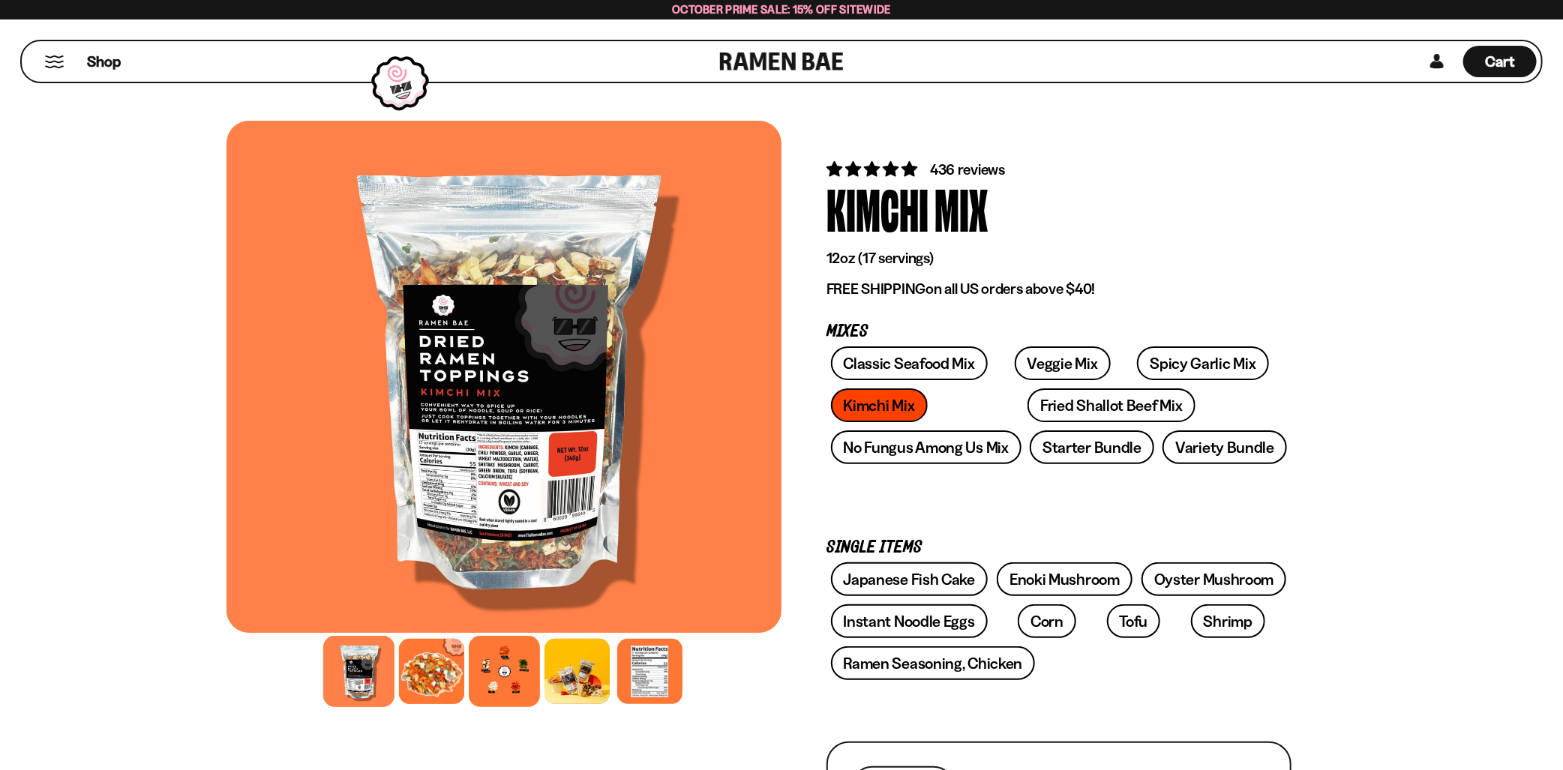
click at [506, 674] on div at bounding box center [504, 671] width 71 height 71
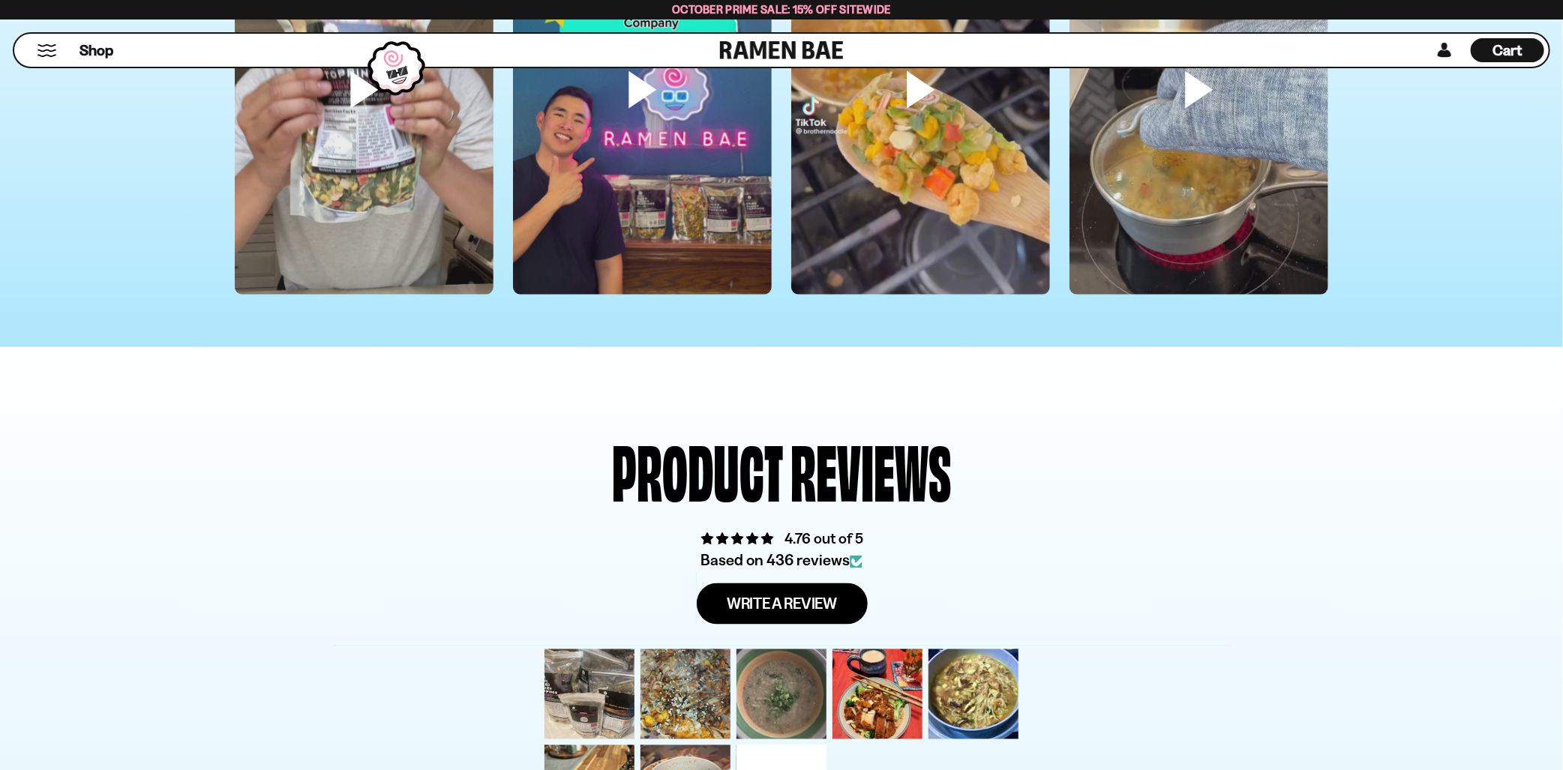
scroll to position [4649, 0]
